Goal: Use online tool/utility

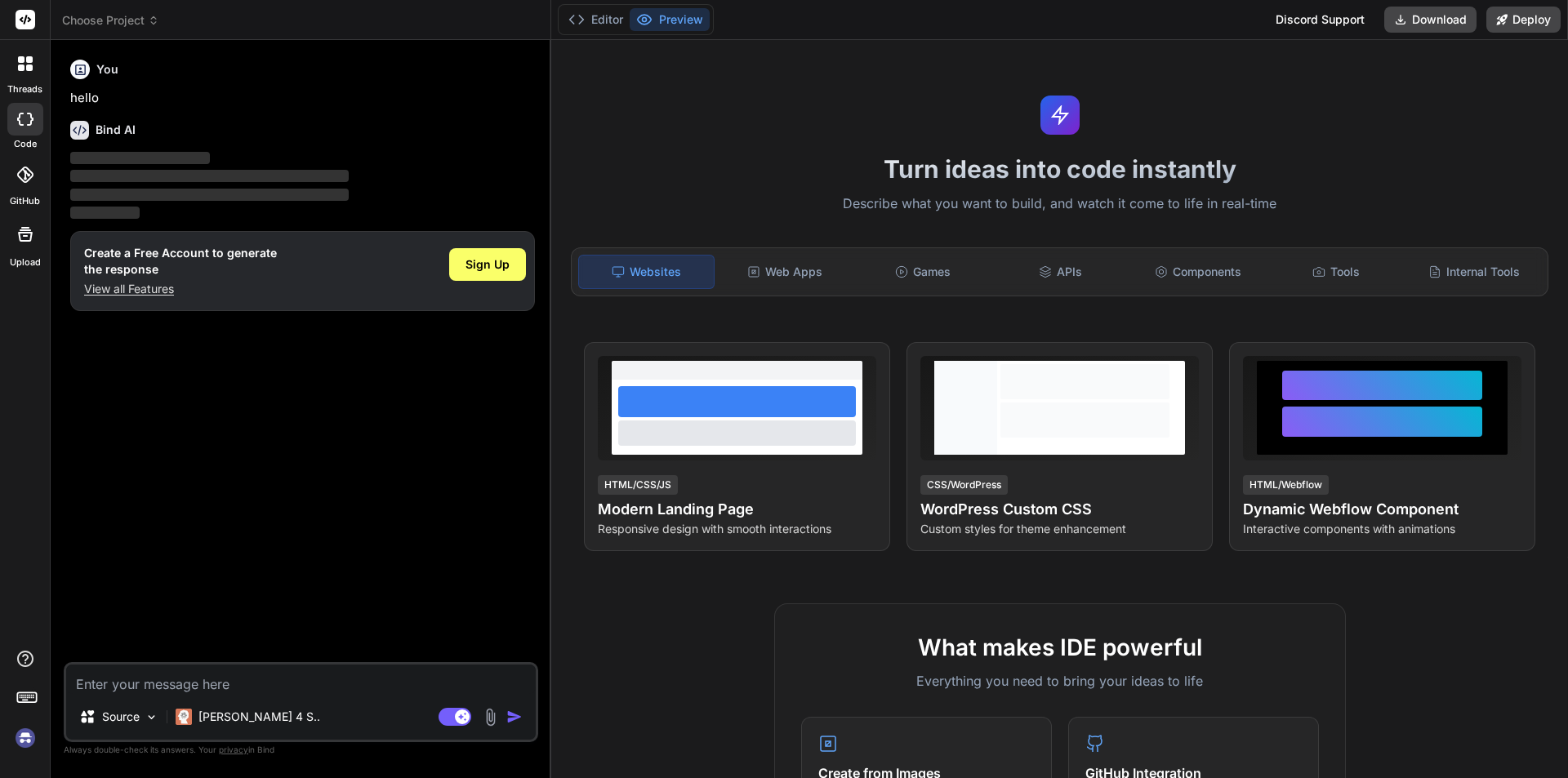
type textarea "x"
click at [153, 690] on textarea at bounding box center [301, 680] width 470 height 30
type textarea "v"
type textarea "x"
type textarea "vu"
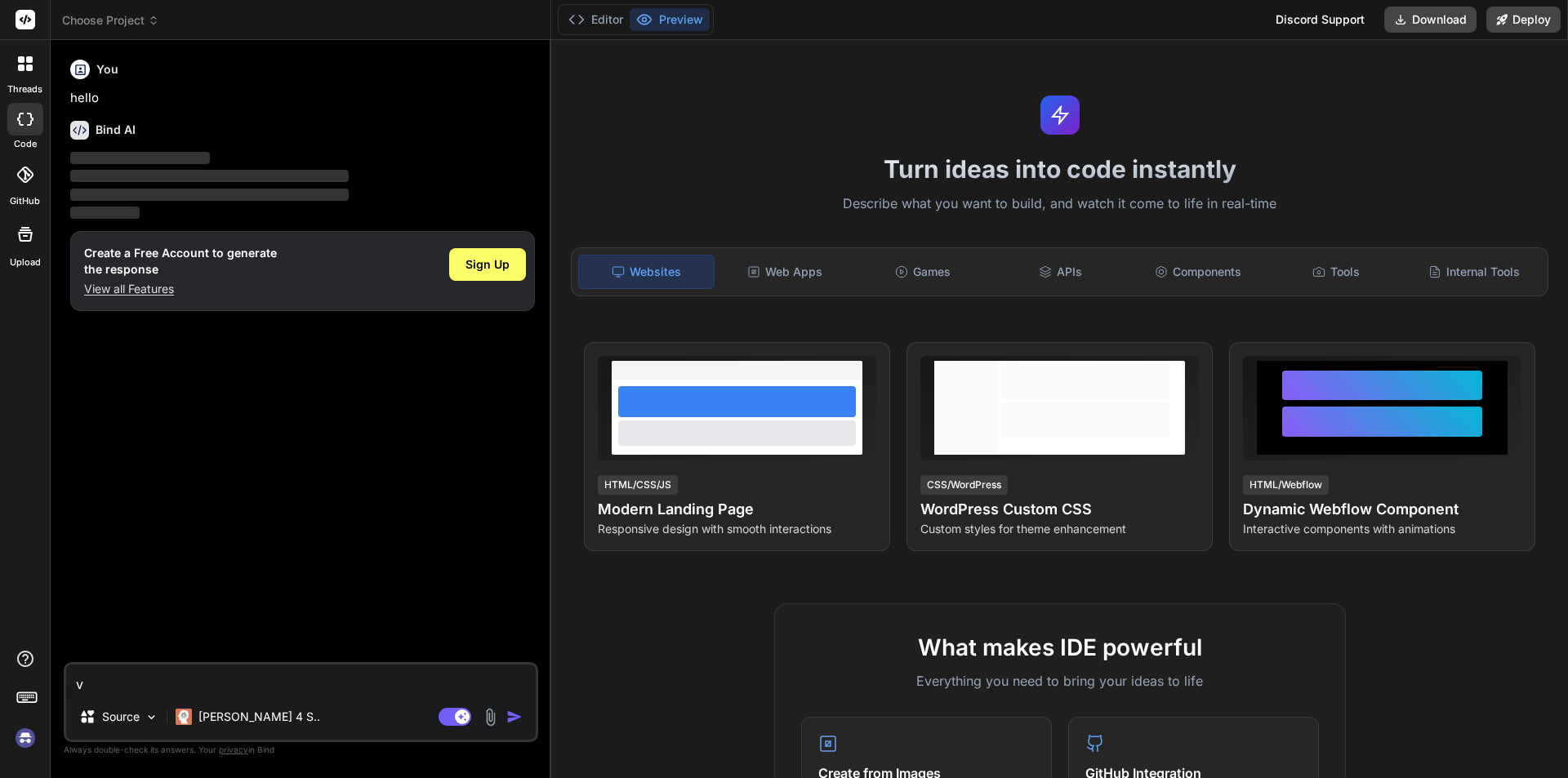
type textarea "x"
type textarea "vue"
type textarea "x"
type textarea "vue"
type textarea "x"
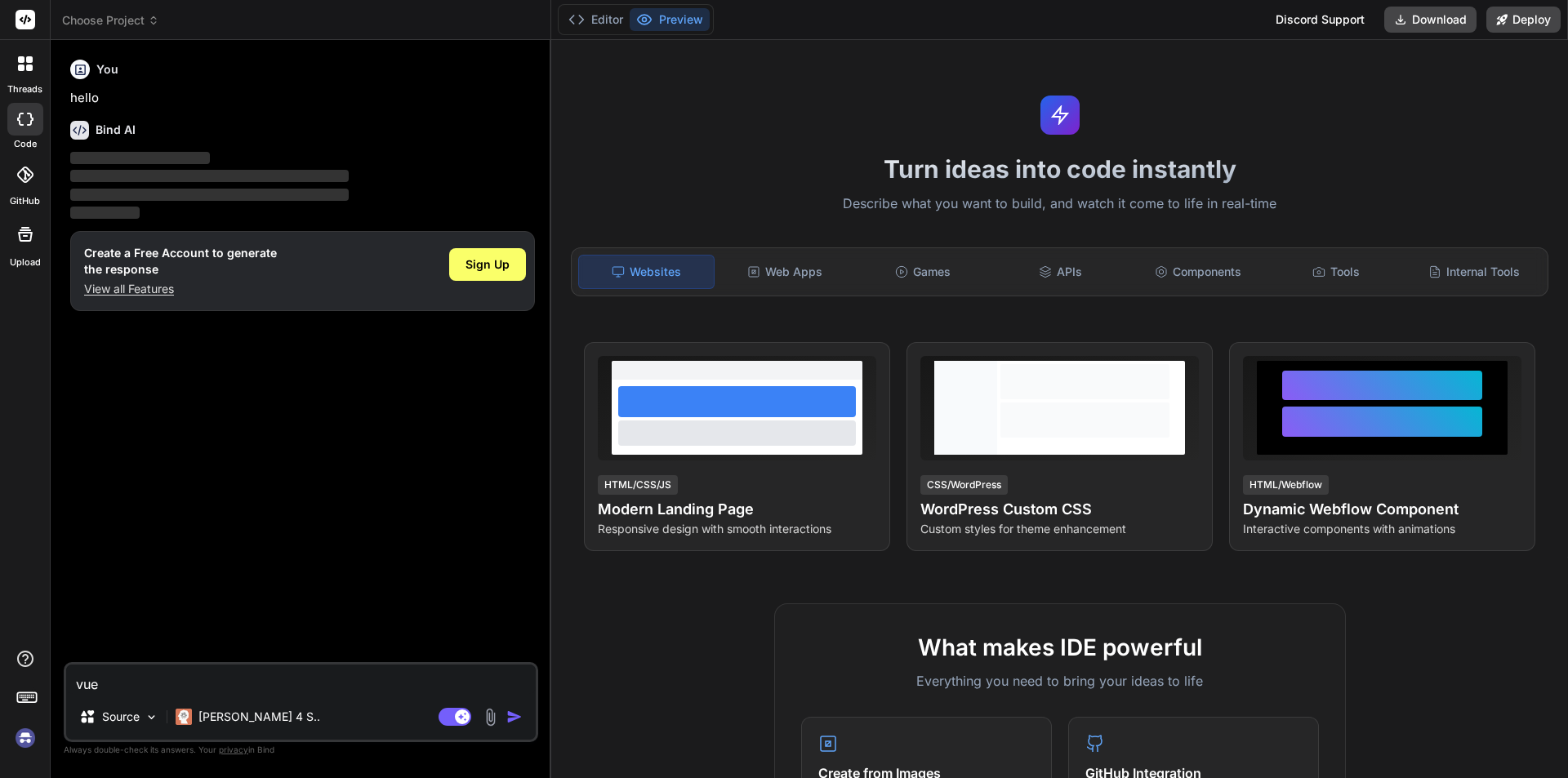
type textarea "vue j"
type textarea "x"
type textarea "[PERSON_NAME]"
type textarea "x"
type textarea "[PERSON_NAME]"
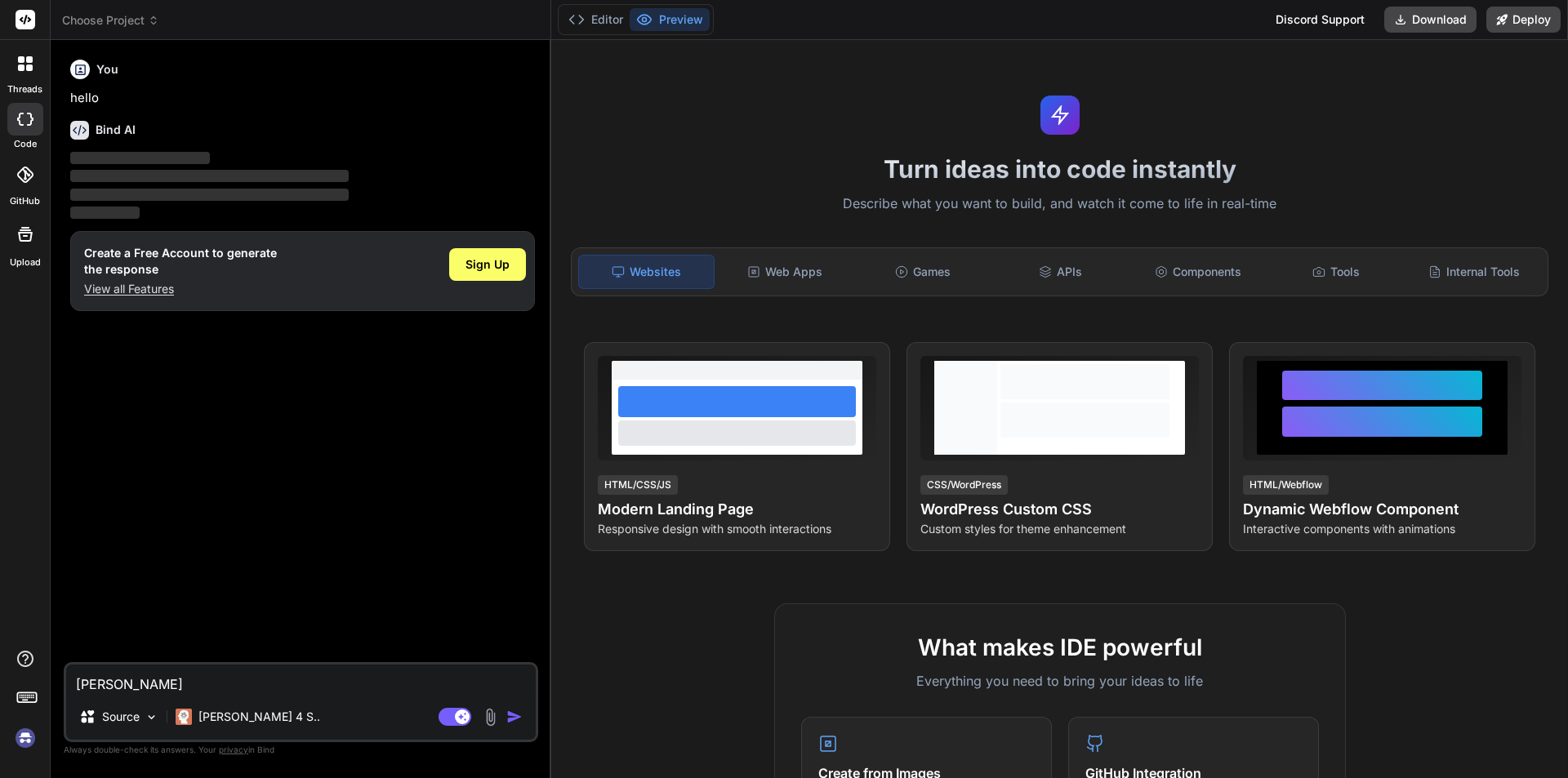
type textarea "x"
type textarea "[PERSON_NAME]"
click at [509, 717] on img "button" at bounding box center [514, 717] width 17 height 17
click at [510, 718] on img "button" at bounding box center [514, 717] width 17 height 17
click at [506, 709] on button "button" at bounding box center [518, 717] width 23 height 17
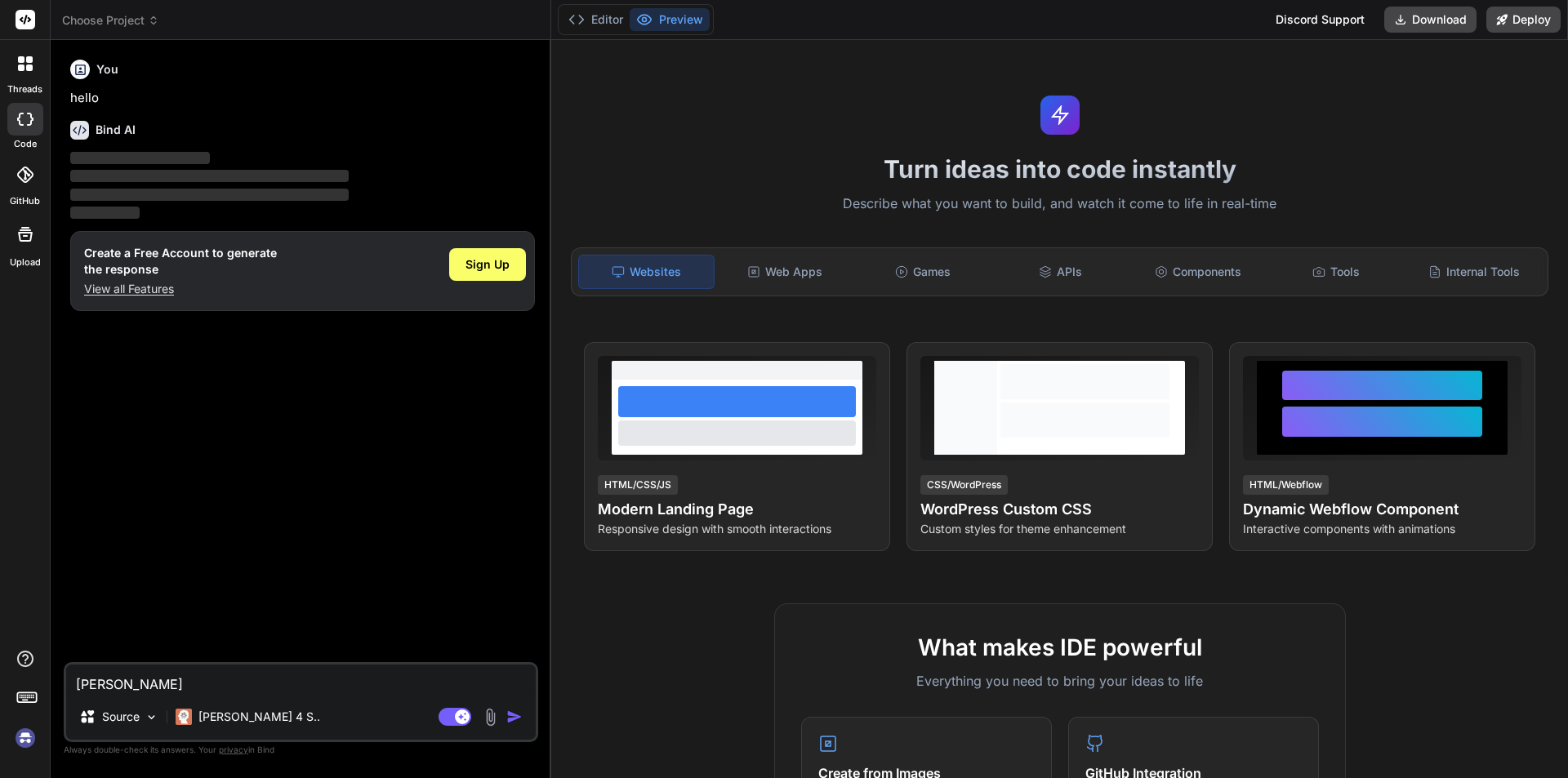
click at [174, 689] on textarea "[PERSON_NAME]" at bounding box center [301, 680] width 470 height 30
click at [205, 553] on div "You hello Bind AI ‌ ‌ ‌ ‌ Create a Free Account to generate the response View a…" at bounding box center [302, 358] width 471 height 610
click at [131, 711] on p "Source" at bounding box center [121, 717] width 37 height 17
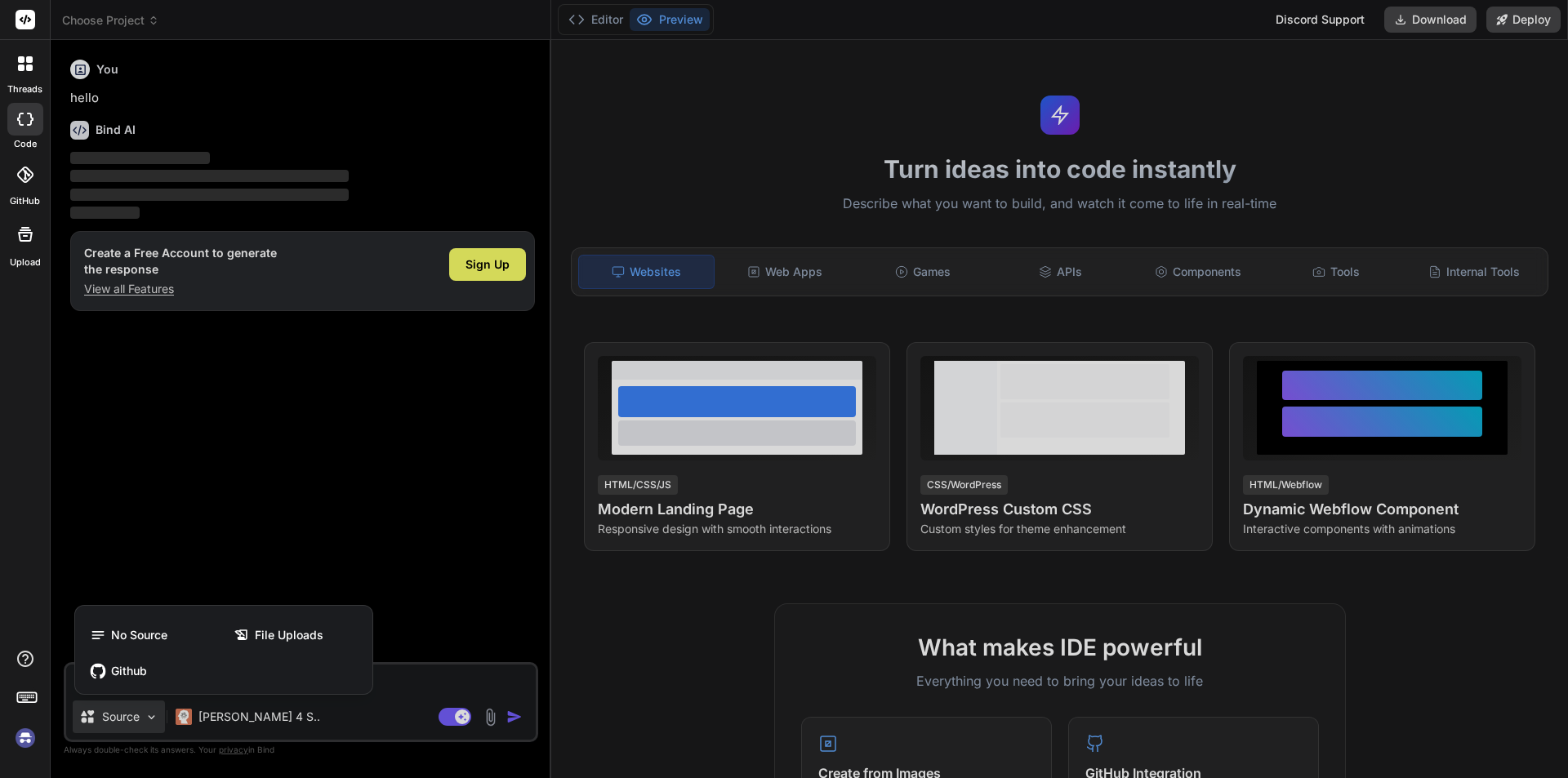
click at [241, 595] on div at bounding box center [784, 389] width 1568 height 778
type textarea "x"
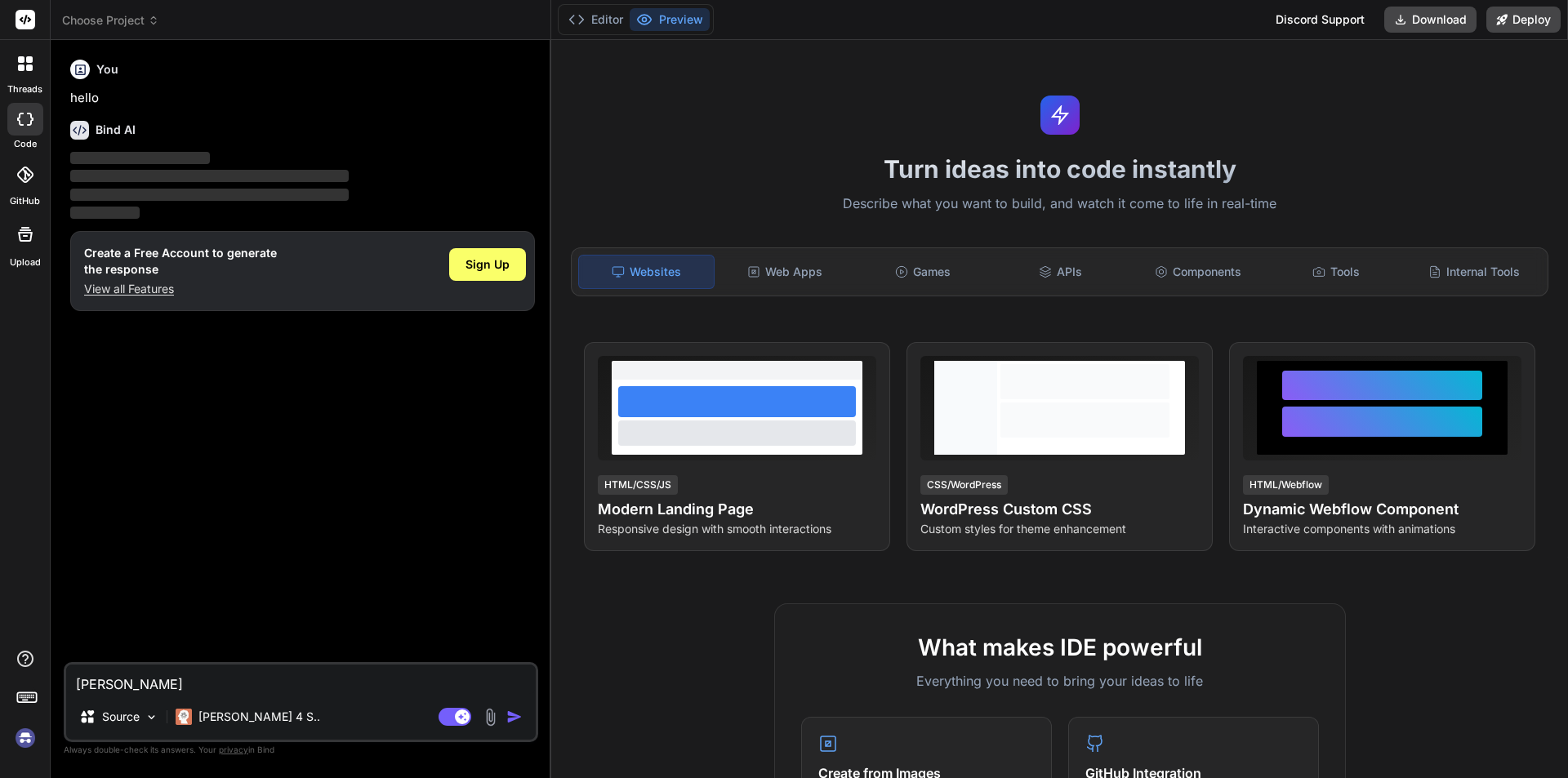
click at [515, 719] on img "button" at bounding box center [514, 717] width 17 height 17
